Goal: Task Accomplishment & Management: Manage account settings

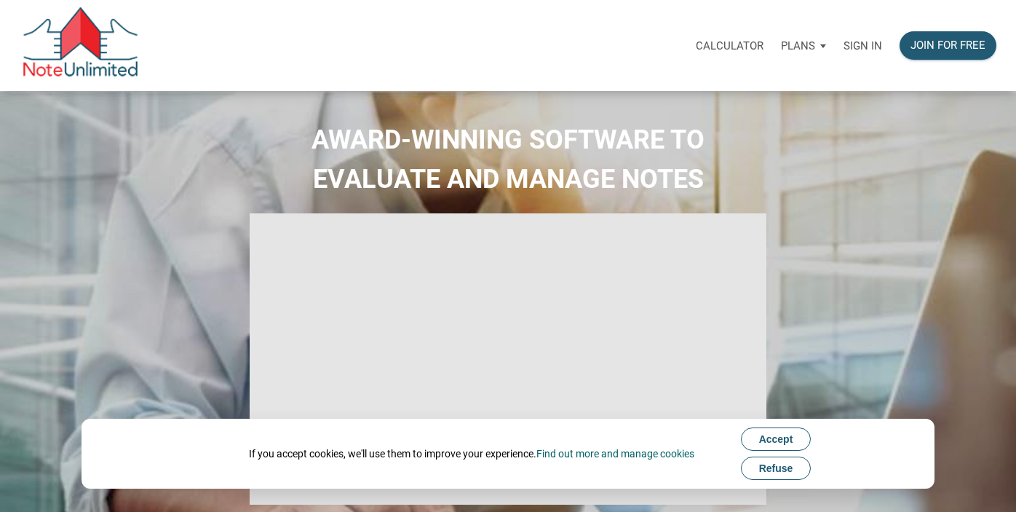
select select
type input "Introduction to new features"
select select
click at [864, 49] on p "Sign in" at bounding box center [862, 45] width 39 height 13
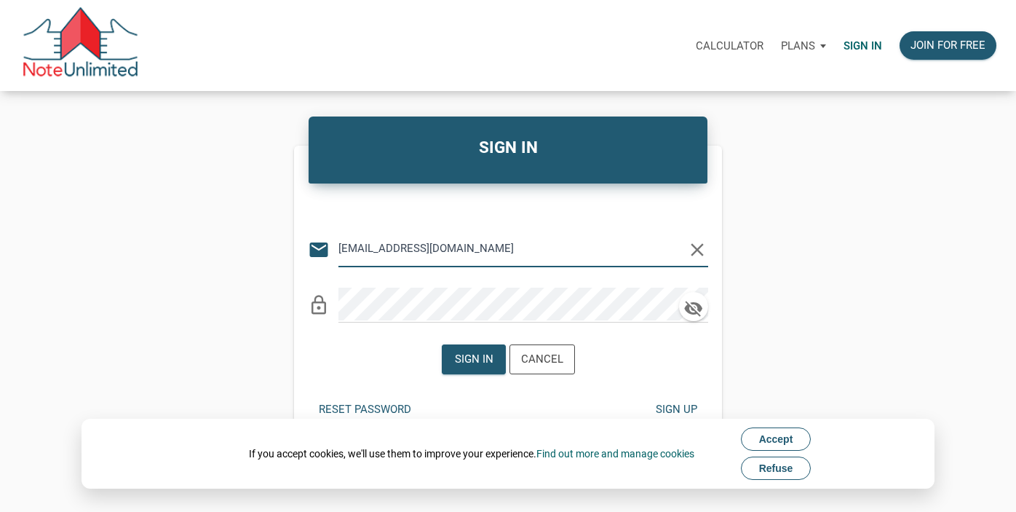
type input "[EMAIL_ADDRESS][DOMAIN_NAME]"
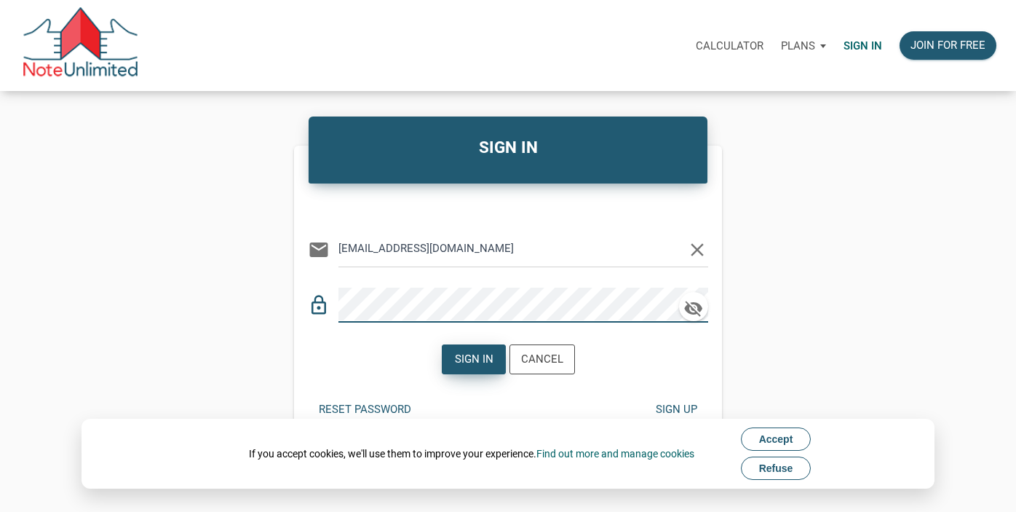
click at [488, 363] on div "Sign in" at bounding box center [473, 359] width 39 height 17
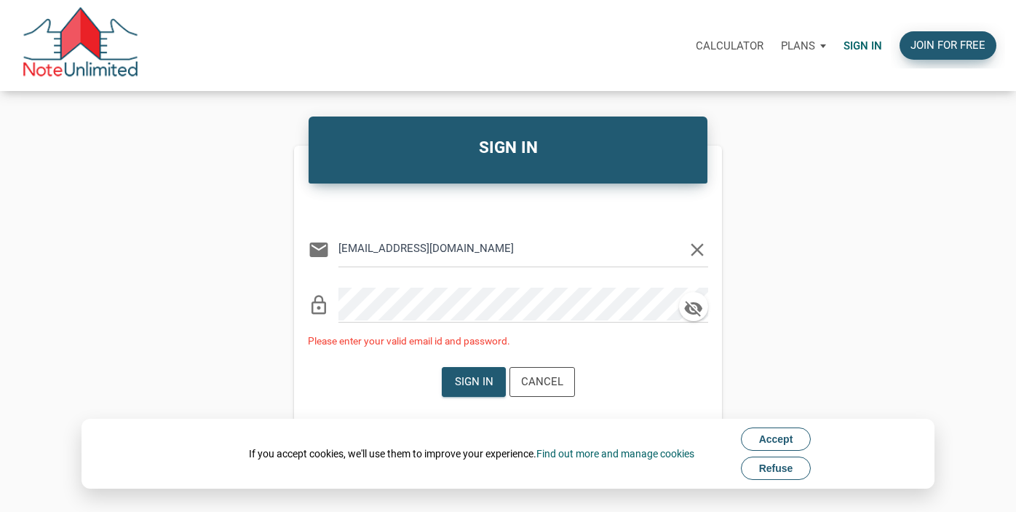
click at [965, 52] on div "Join for free" at bounding box center [947, 45] width 75 height 17
